Goal: Task Accomplishment & Management: Use online tool/utility

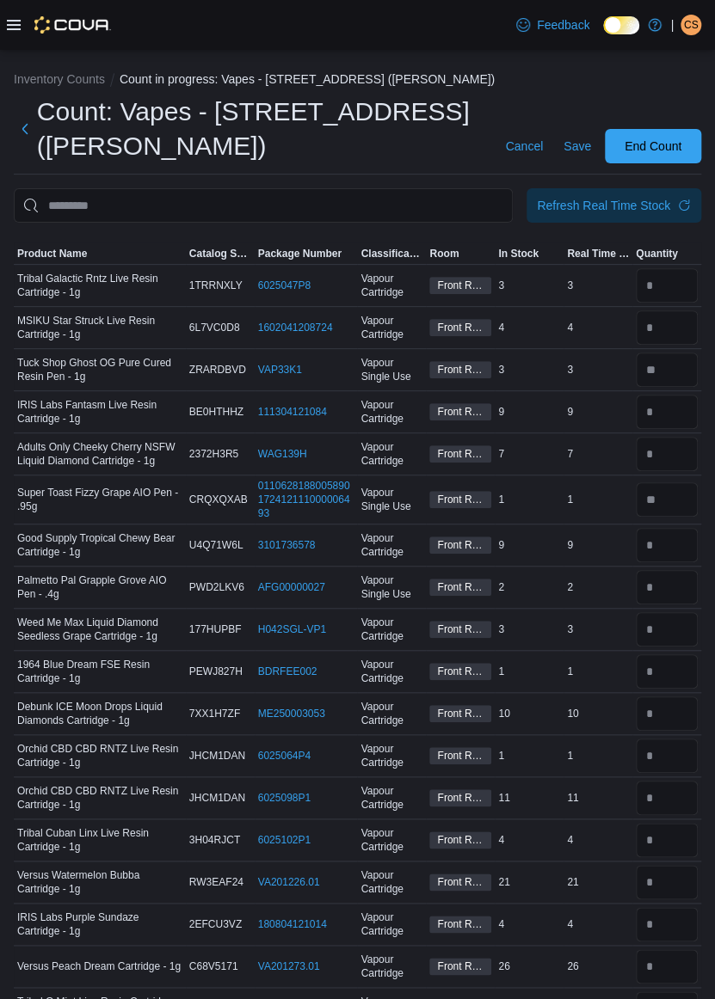
click at [10, 24] on icon at bounding box center [14, 25] width 14 height 10
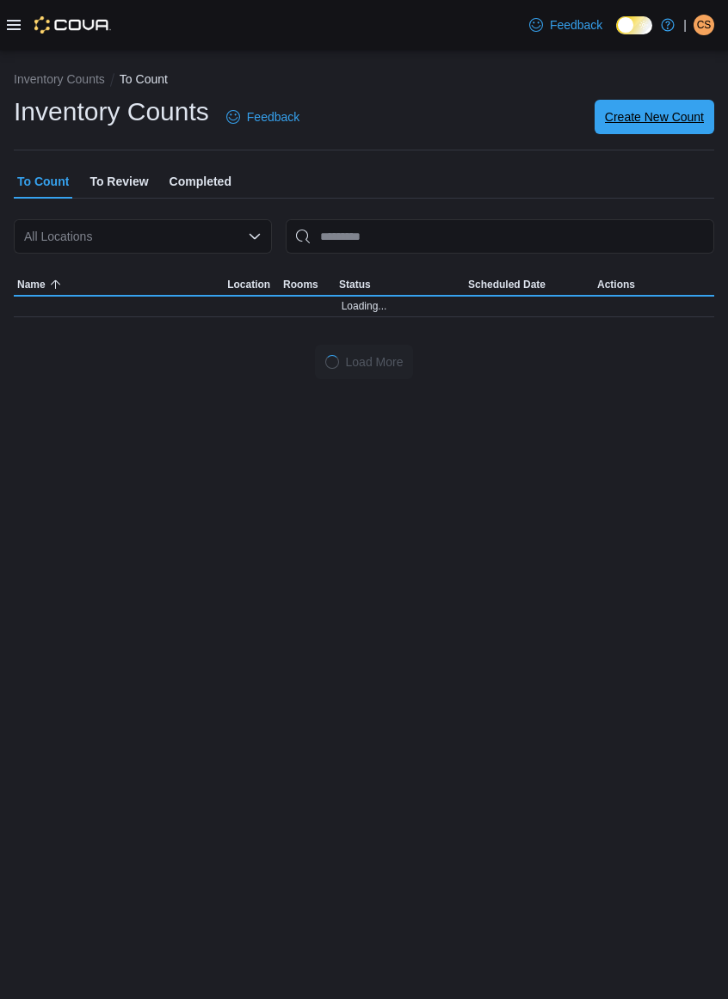
click at [685, 116] on span "Create New Count" at bounding box center [654, 116] width 99 height 17
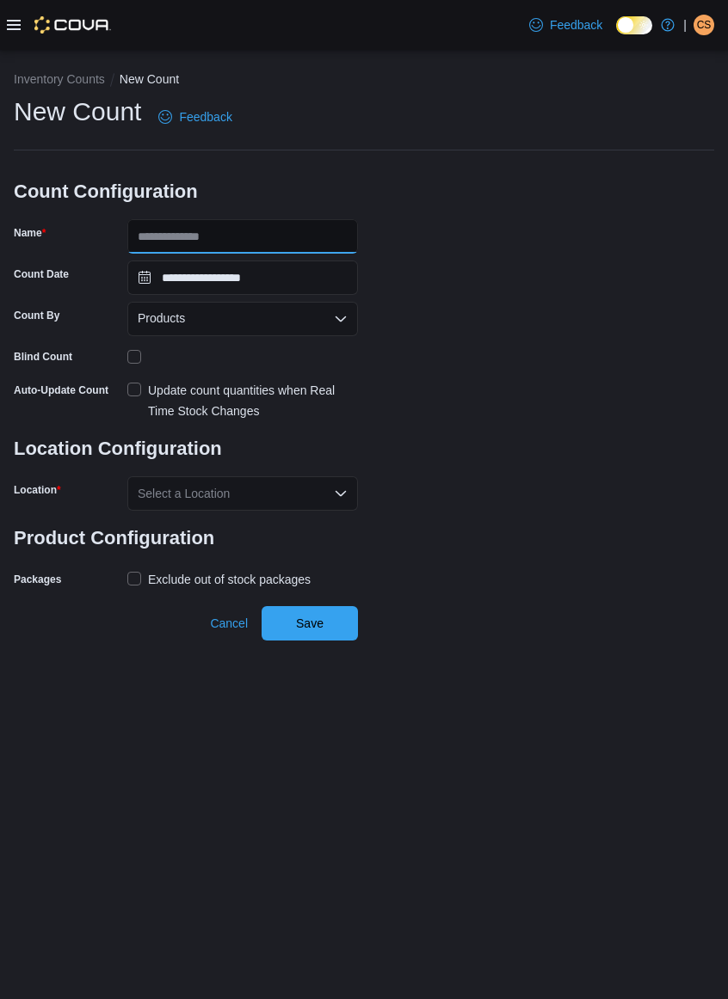
click at [161, 237] on input "Name" at bounding box center [242, 236] width 230 height 34
type input "**********"
click at [233, 325] on div "Products" at bounding box center [242, 319] width 230 height 34
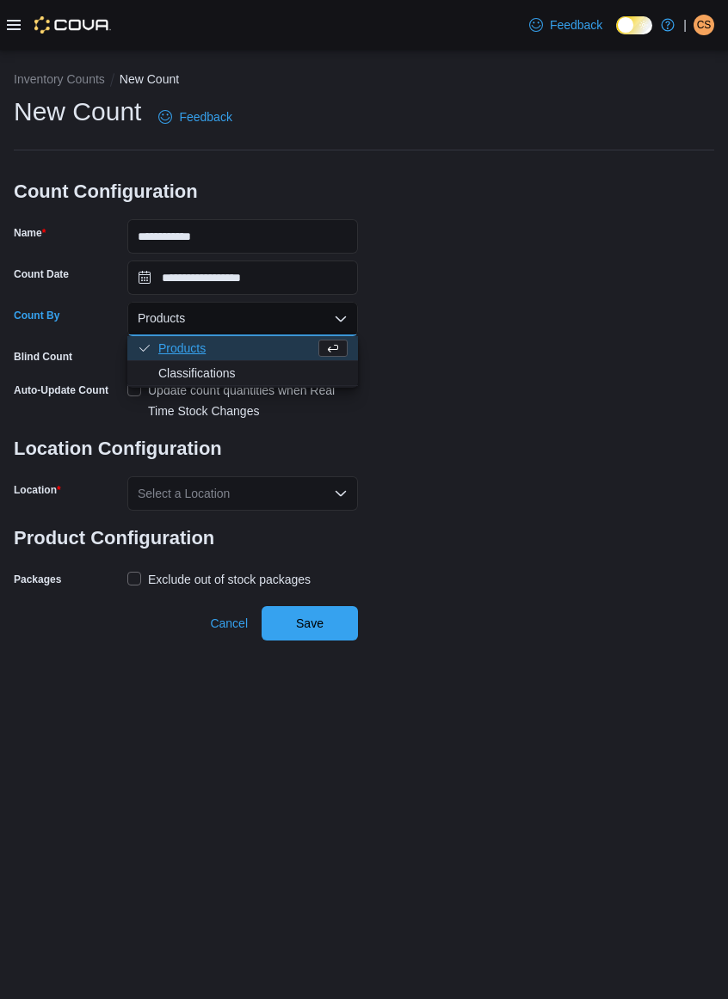
click at [217, 392] on div "Update count quantities when Real Time Stock Changes" at bounding box center [253, 400] width 210 height 41
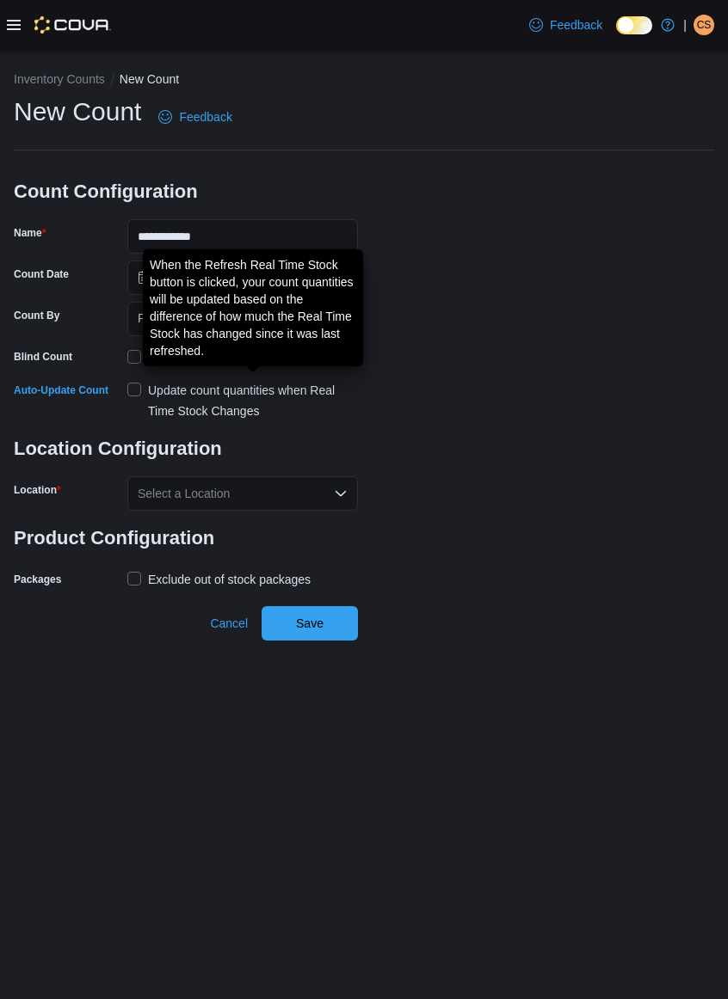
click at [246, 320] on div "When the Refresh Real Time Stock button is clicked, your count quantities will …" at bounding box center [253, 307] width 206 height 103
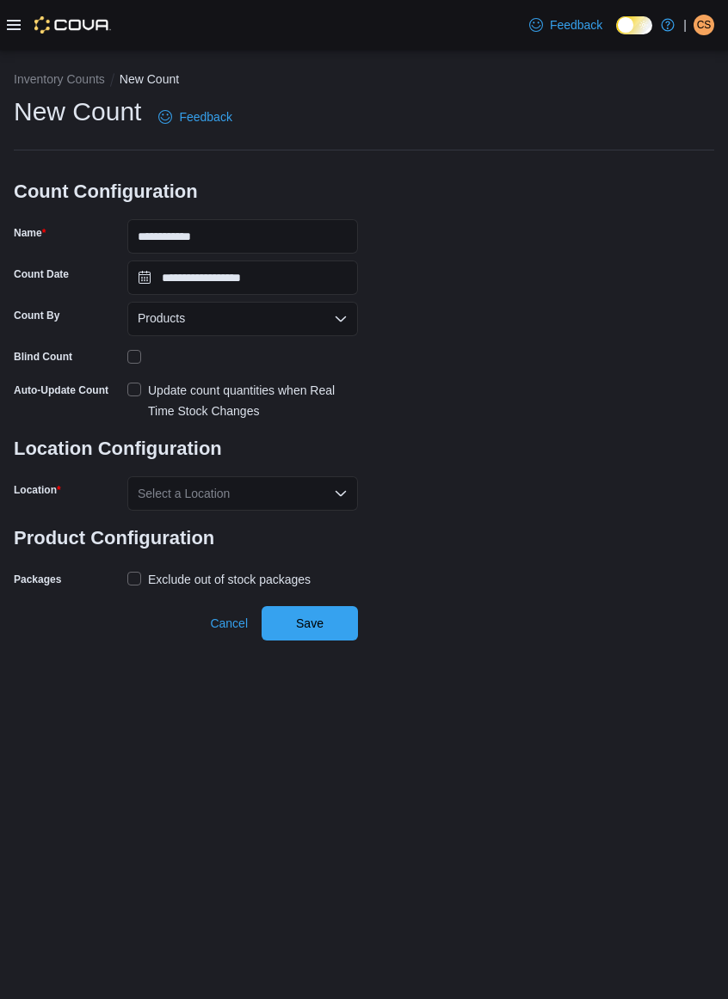
click at [227, 326] on div "Products" at bounding box center [242, 319] width 230 height 34
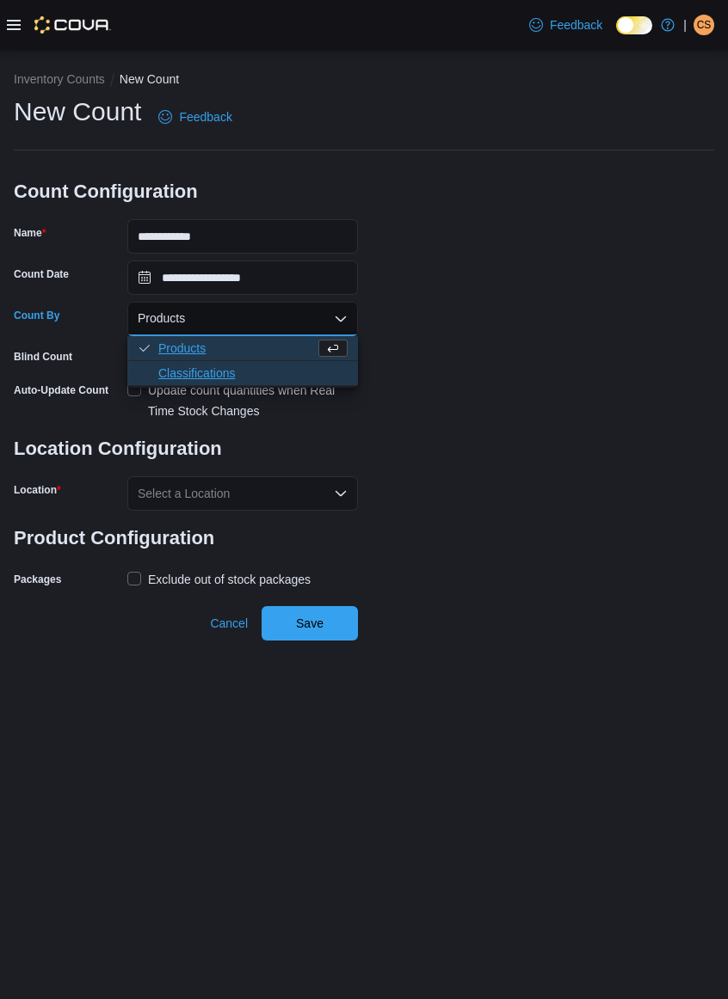
click at [201, 378] on span "Classifications" at bounding box center [252, 373] width 189 height 17
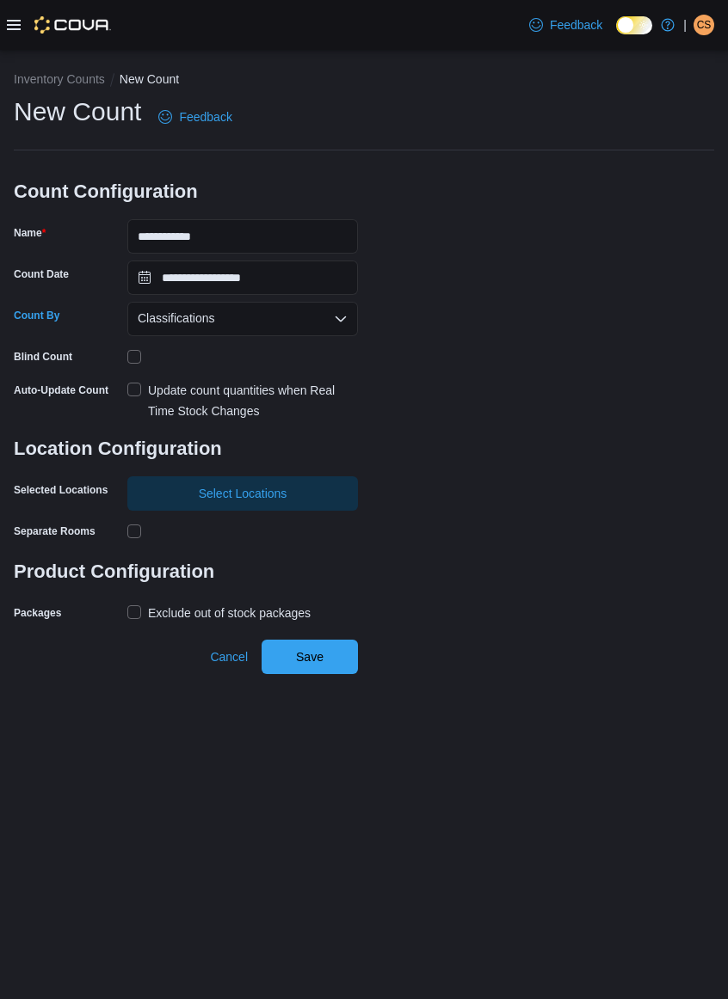
click at [132, 388] on label "Update count quantities when Real Time Stock Changes" at bounding box center [242, 400] width 230 height 41
click at [134, 386] on label "Update count quantities when Real Time Stock Changes" at bounding box center [242, 400] width 230 height 41
click at [131, 617] on label "Exclude out of stock packages" at bounding box center [218, 613] width 183 height 21
click at [298, 495] on span "Select Locations" at bounding box center [243, 493] width 210 height 34
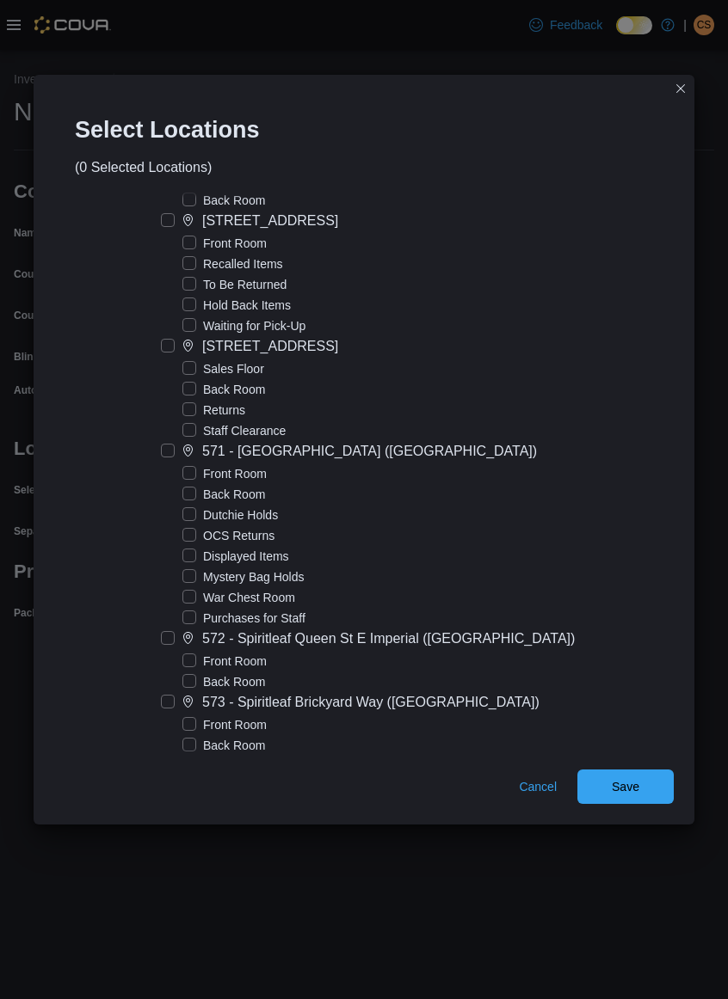
scroll to position [4412, 0]
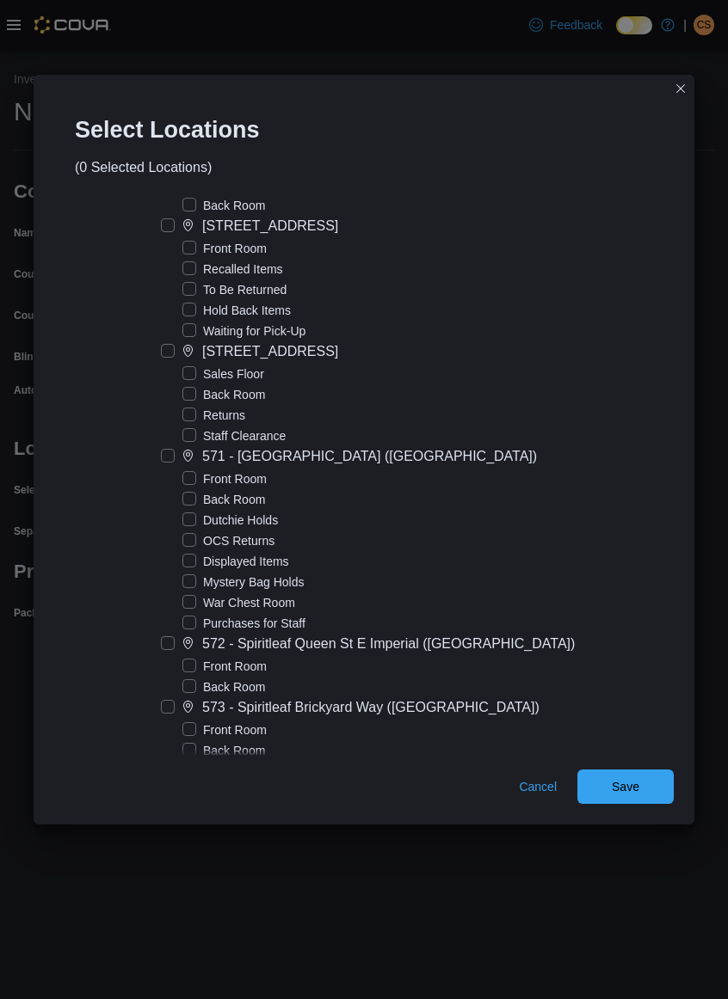
click at [208, 761] on label "[STREET_ADDRESS] ([PERSON_NAME])" at bounding box center [313, 771] width 304 height 21
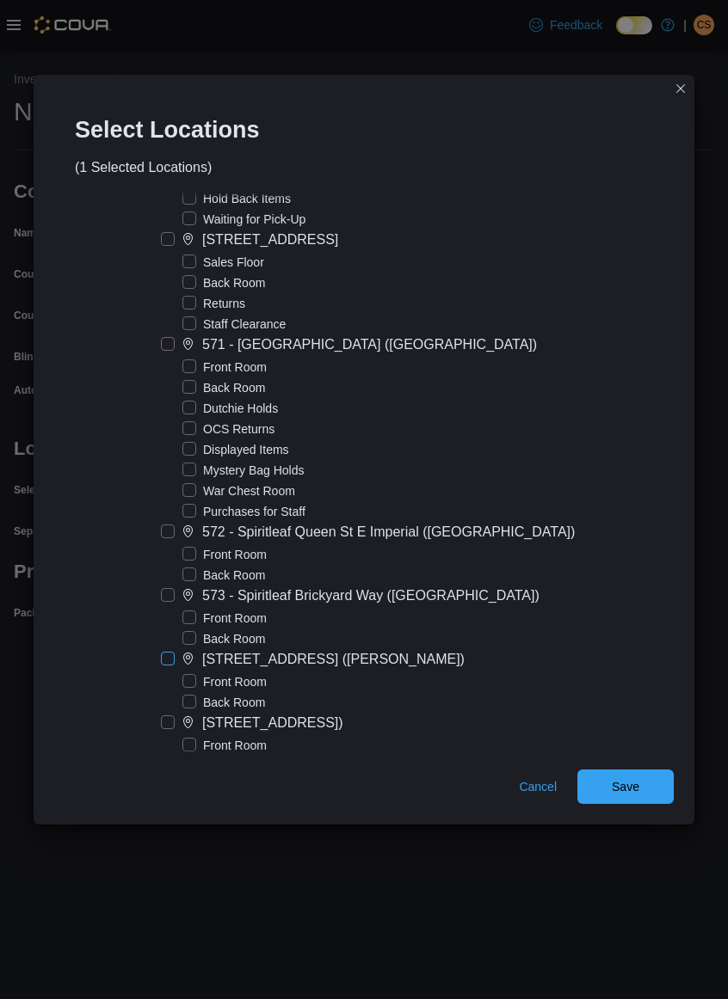
scroll to position [4538, 0]
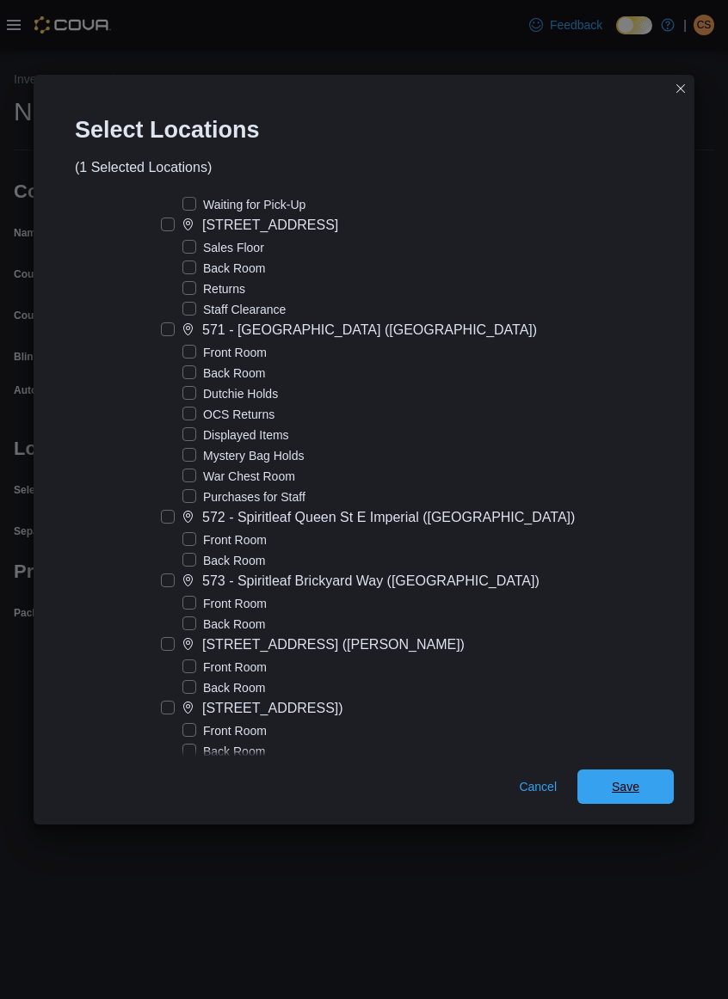
click at [611, 782] on span "Save" at bounding box center [625, 786] width 28 height 17
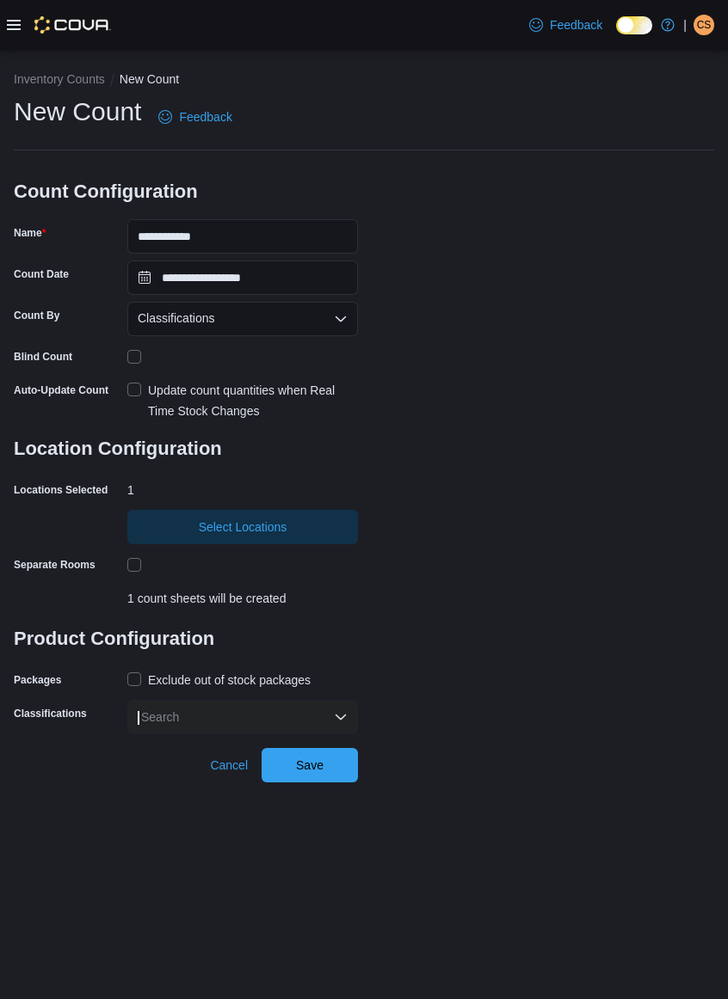
click at [269, 714] on div "Search" at bounding box center [242, 717] width 230 height 34
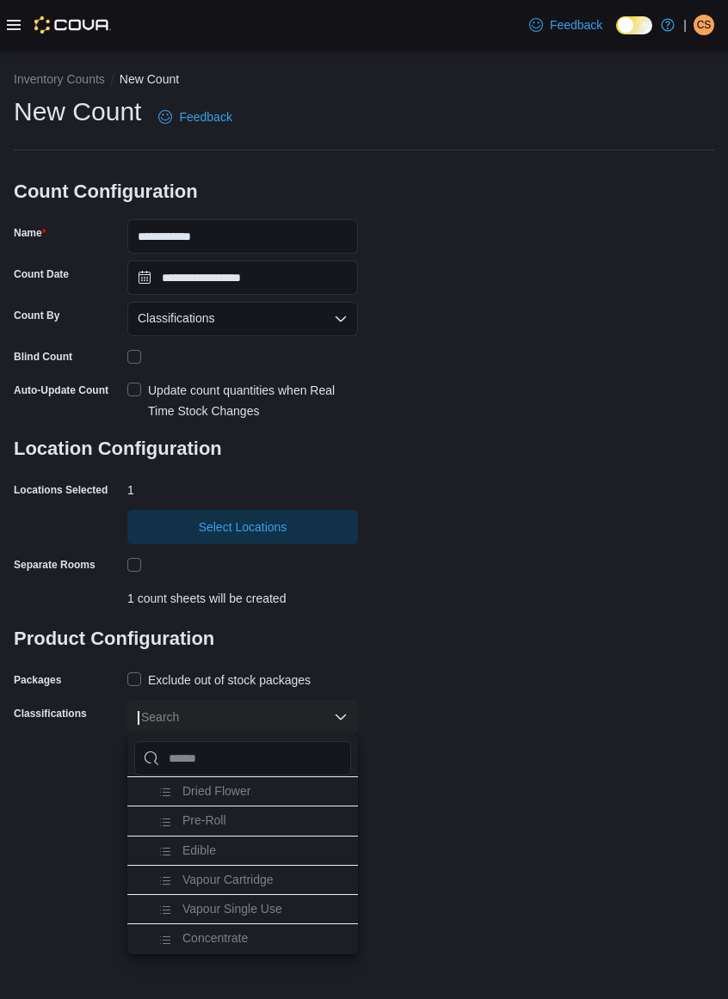
scroll to position [433, 0]
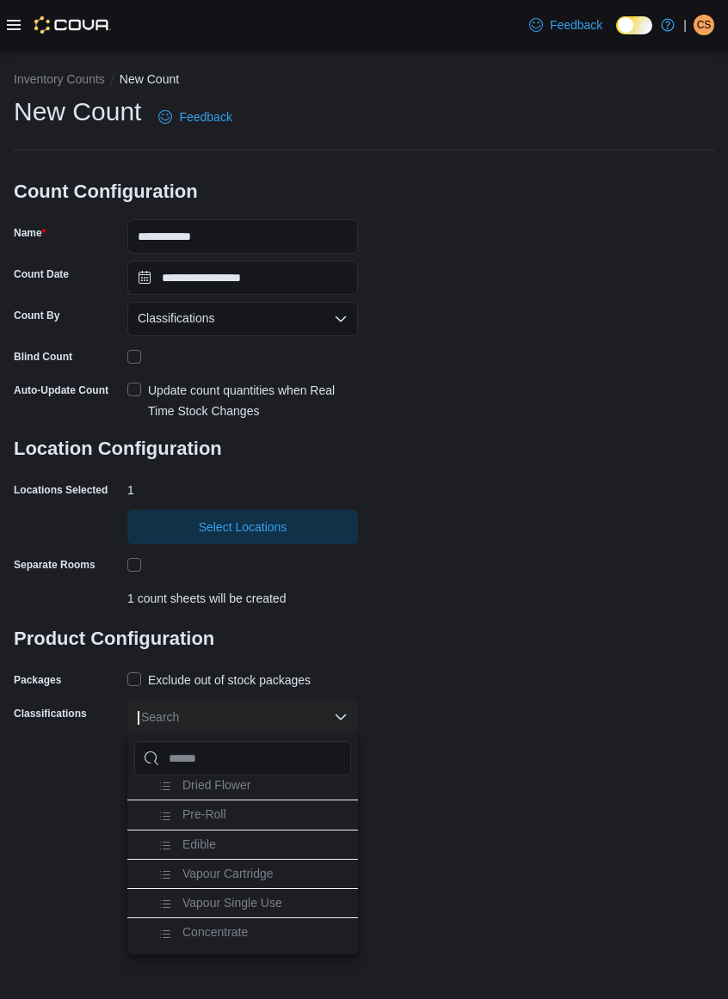
click at [294, 918] on li "Concentrate" at bounding box center [242, 932] width 230 height 29
click at [439, 706] on div "**********" at bounding box center [364, 415] width 700 height 640
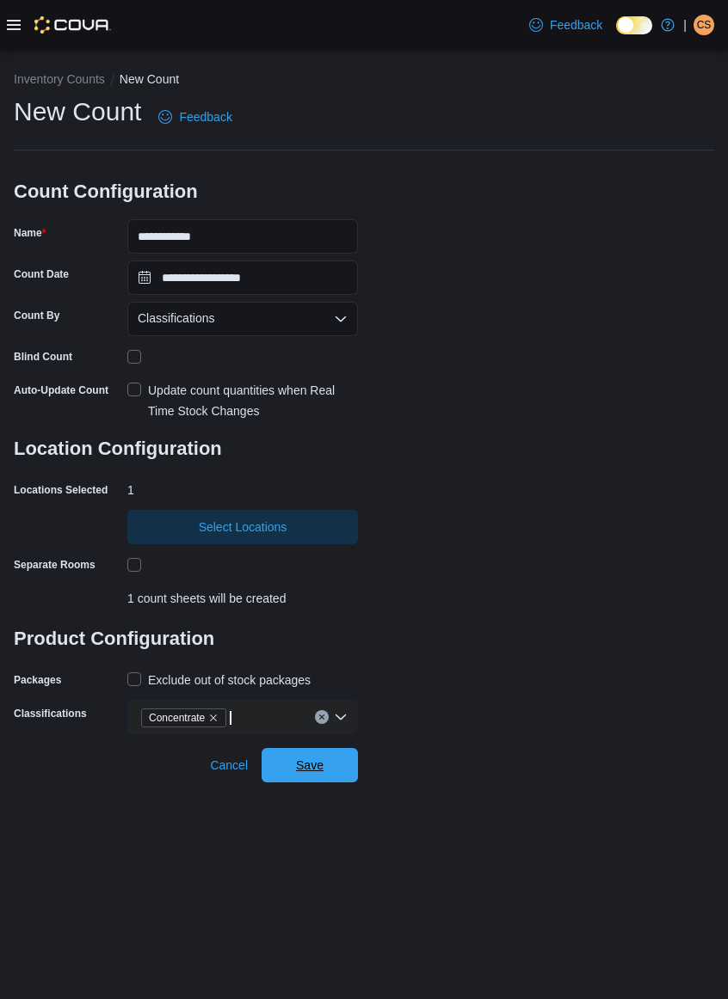
click at [323, 767] on span "Save" at bounding box center [310, 765] width 76 height 34
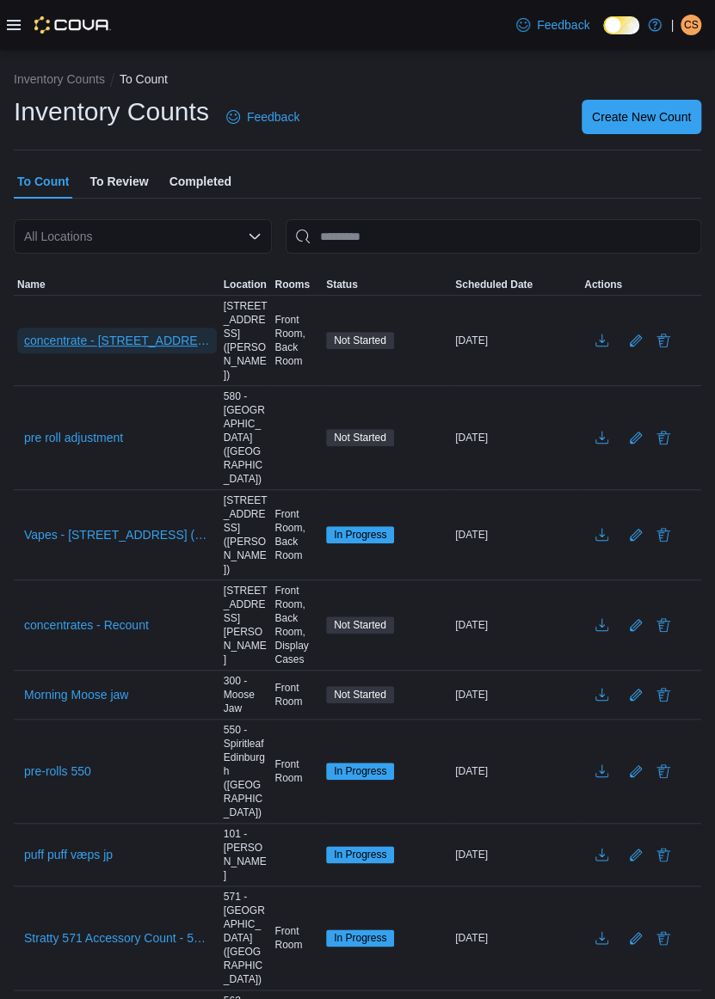
click at [155, 339] on span "concentrate - [STREET_ADDRESS] ([PERSON_NAME])" at bounding box center [117, 340] width 186 height 17
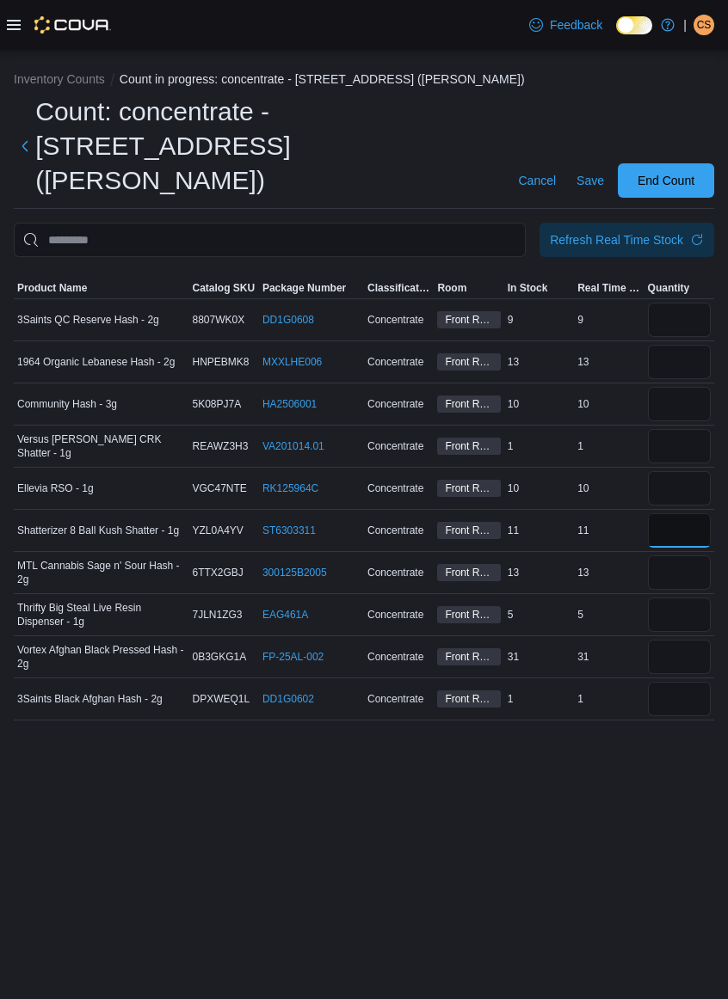
click at [676, 513] on input "number" at bounding box center [679, 530] width 63 height 34
type input "**"
click at [676, 303] on input "number" at bounding box center [679, 320] width 63 height 34
type input "*"
click at [685, 345] on input "number" at bounding box center [679, 362] width 63 height 34
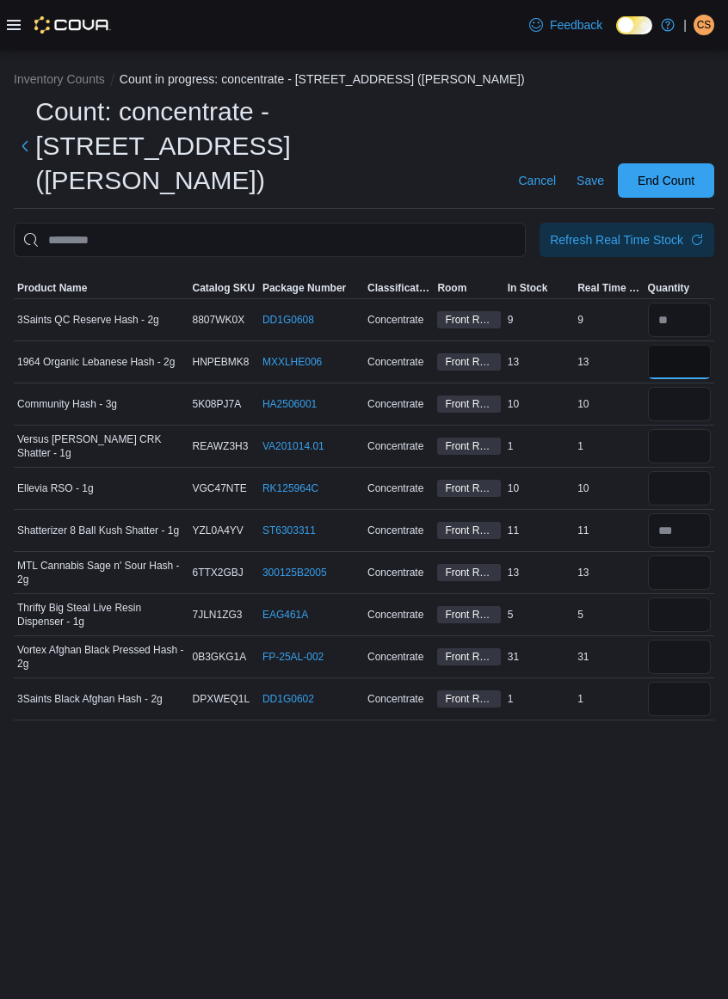
type input "**"
click at [669, 387] on input "number" at bounding box center [679, 404] width 63 height 34
type input "*"
type input "**"
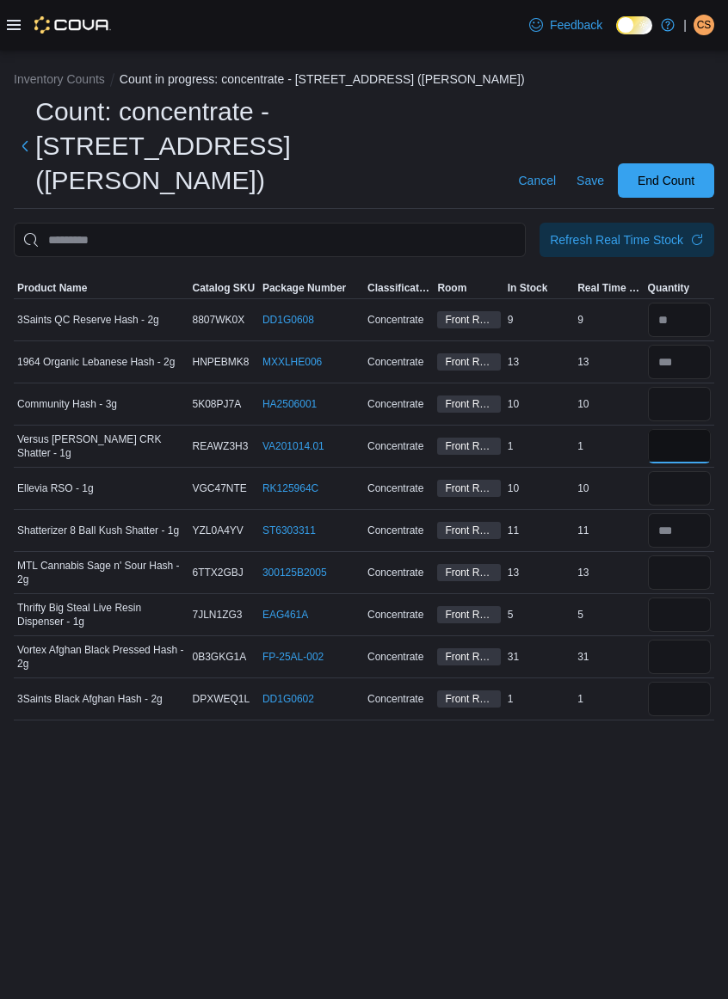
click at [666, 429] on input "number" at bounding box center [679, 446] width 63 height 34
type input "*"
click at [668, 471] on input "number" at bounding box center [679, 488] width 63 height 34
type input "**"
click at [676, 556] on input "number" at bounding box center [679, 573] width 63 height 34
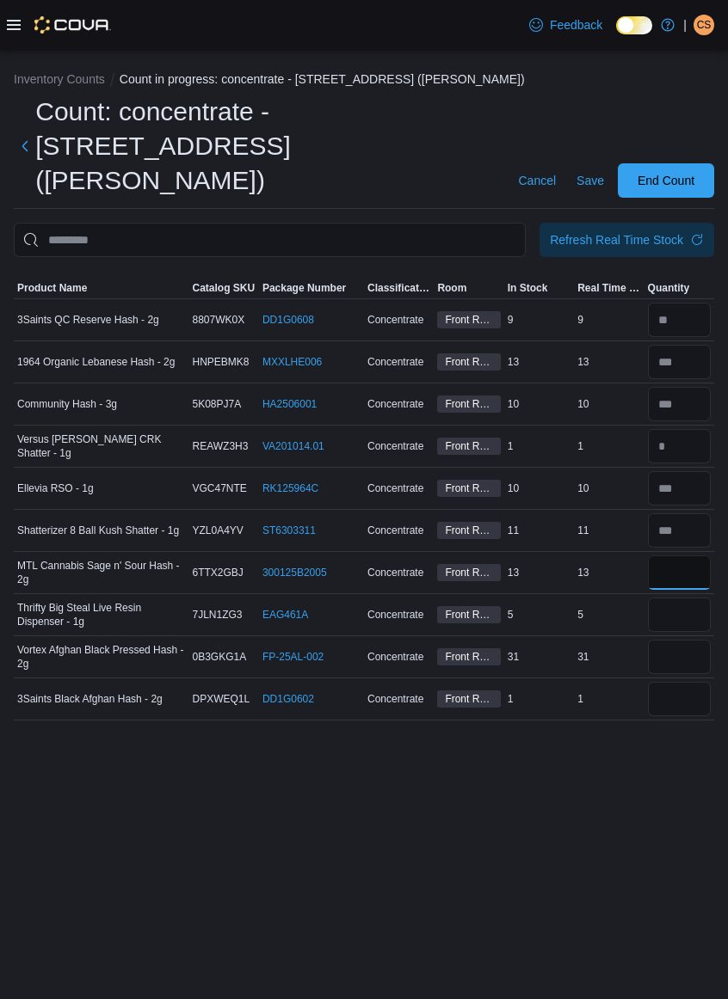
type input "**"
click at [679, 598] on input "number" at bounding box center [679, 615] width 63 height 34
type input "*"
click at [660, 640] on input "number" at bounding box center [679, 657] width 63 height 34
type input "**"
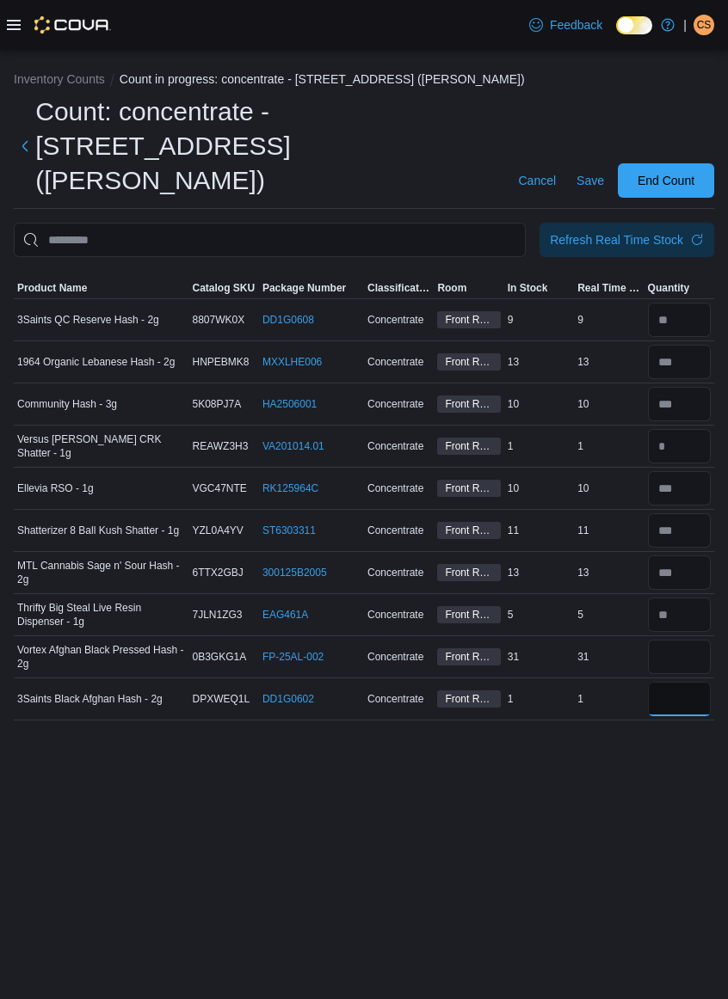
click at [673, 682] on input "number" at bounding box center [679, 699] width 63 height 34
type input "*"
click at [580, 172] on span "Save" at bounding box center [590, 180] width 28 height 17
click at [681, 163] on span "End Count" at bounding box center [666, 180] width 76 height 34
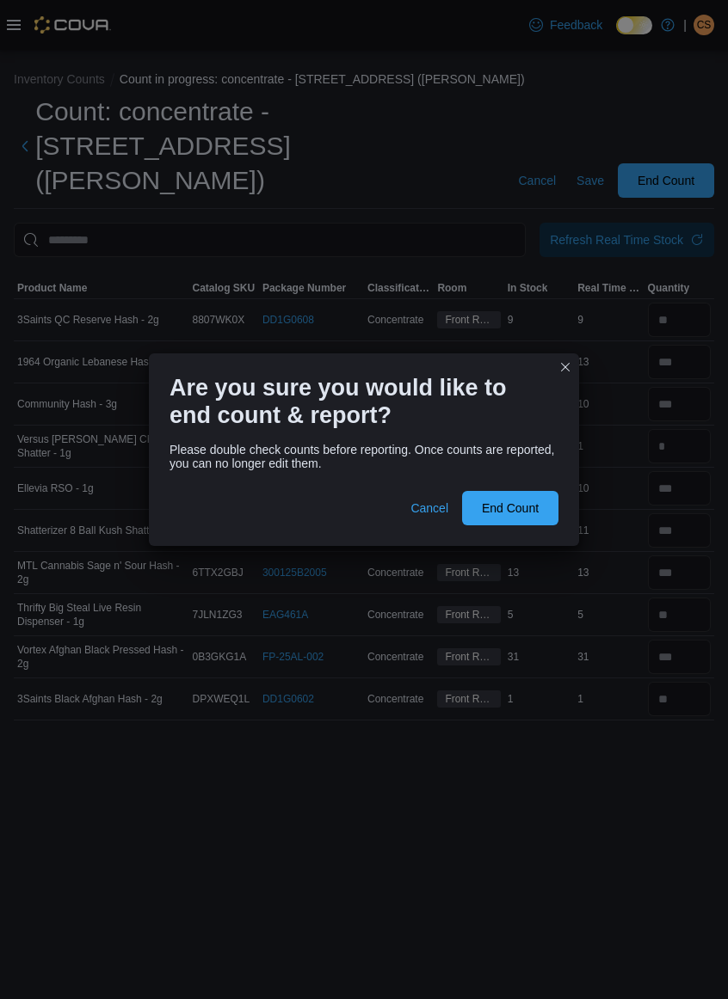
click at [47, 614] on div "Are you sure you would like to end count & report? Please double check counts b…" at bounding box center [364, 499] width 728 height 999
click at [513, 522] on span "End Count" at bounding box center [510, 508] width 76 height 34
